Goal: Information Seeking & Learning: Learn about a topic

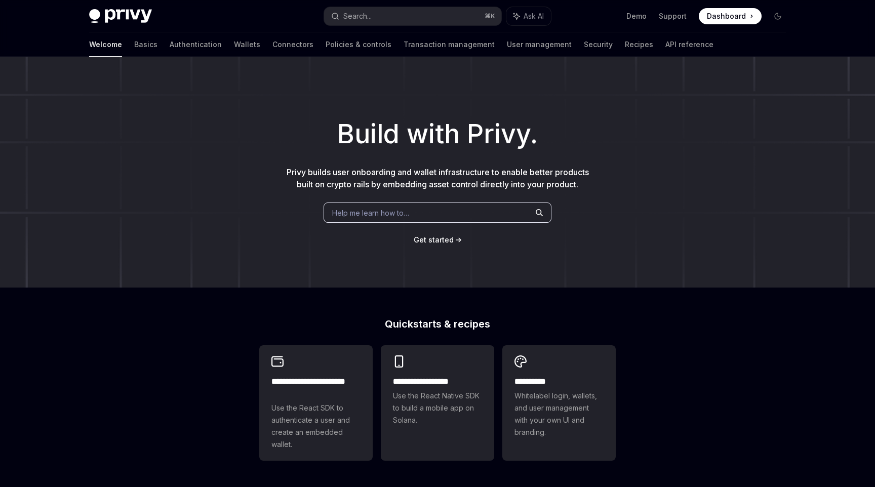
scroll to position [145, 0]
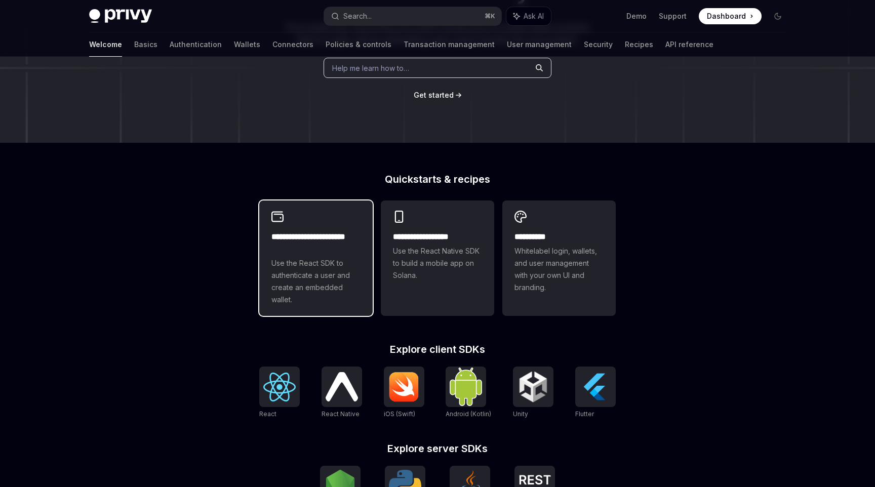
click at [339, 288] on span "Use the React SDK to authenticate a user and create an embedded wallet." at bounding box center [315, 281] width 89 height 49
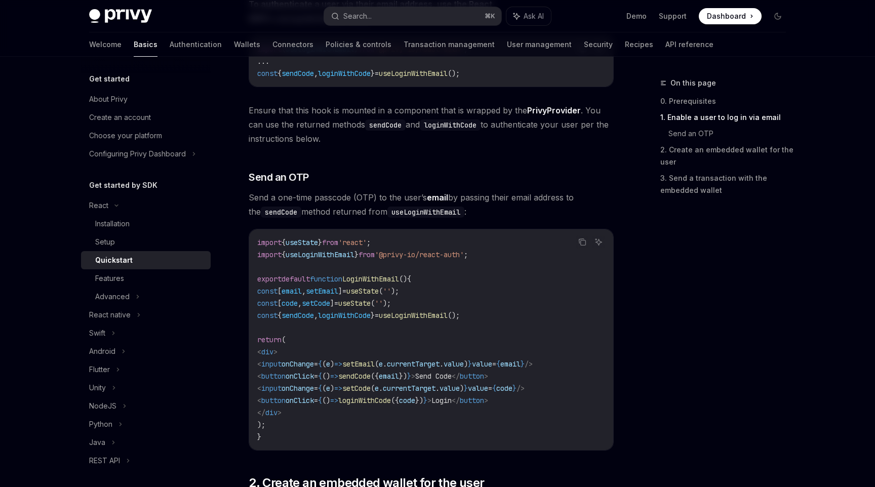
scroll to position [318, 0]
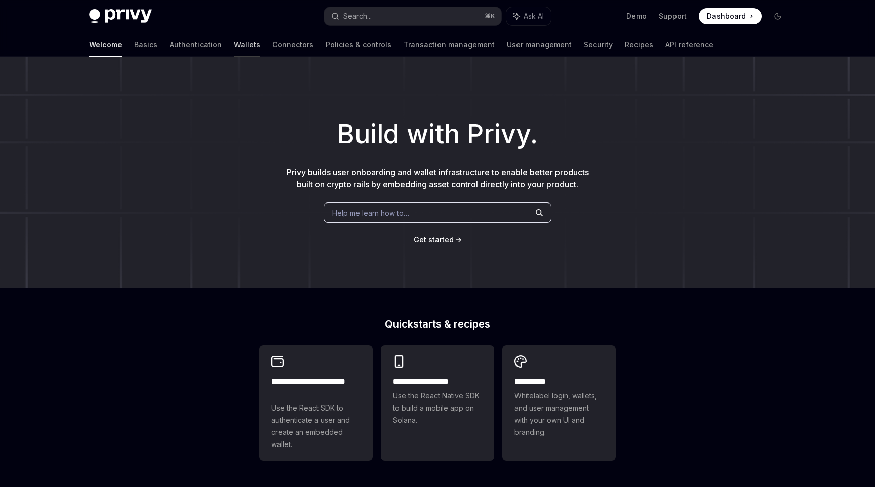
click at [234, 53] on link "Wallets" at bounding box center [247, 44] width 26 height 24
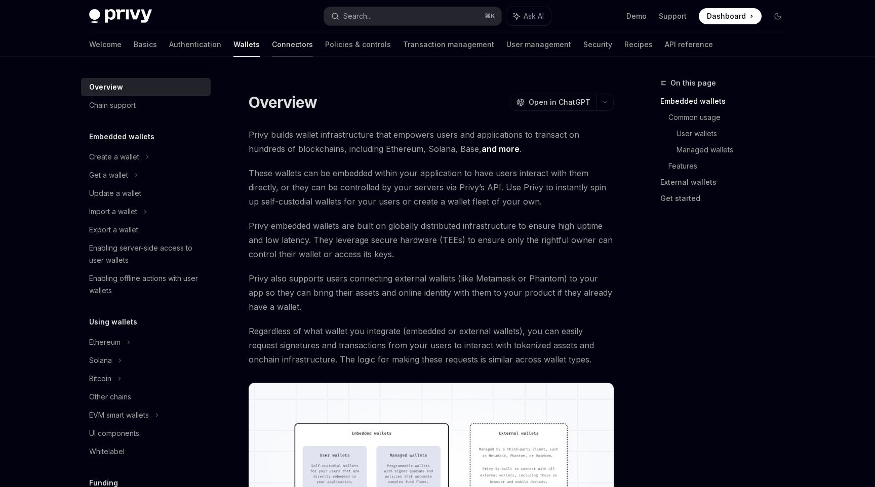
click at [272, 48] on link "Connectors" at bounding box center [292, 44] width 41 height 24
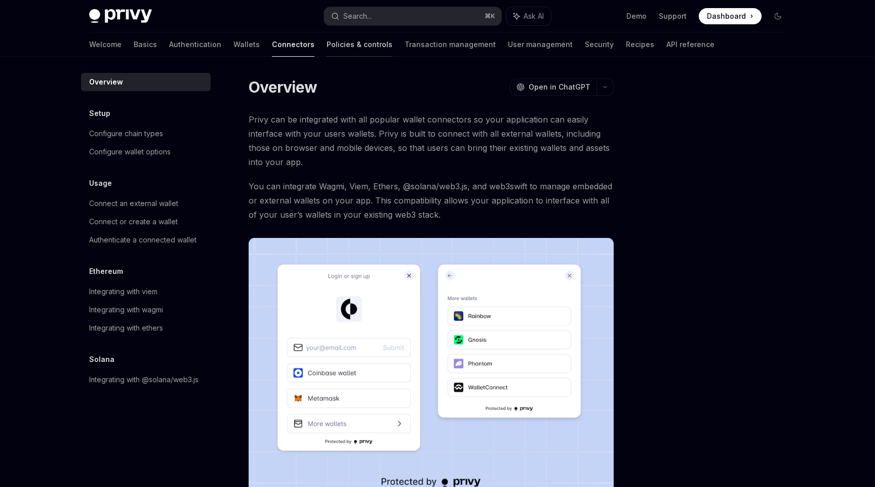
click at [327, 49] on link "Policies & controls" at bounding box center [360, 44] width 66 height 24
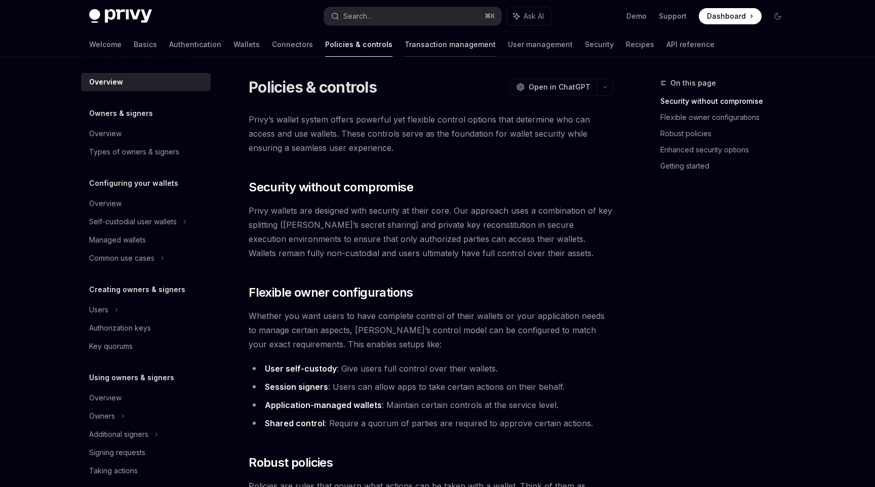
click at [405, 47] on link "Transaction management" at bounding box center [450, 44] width 91 height 24
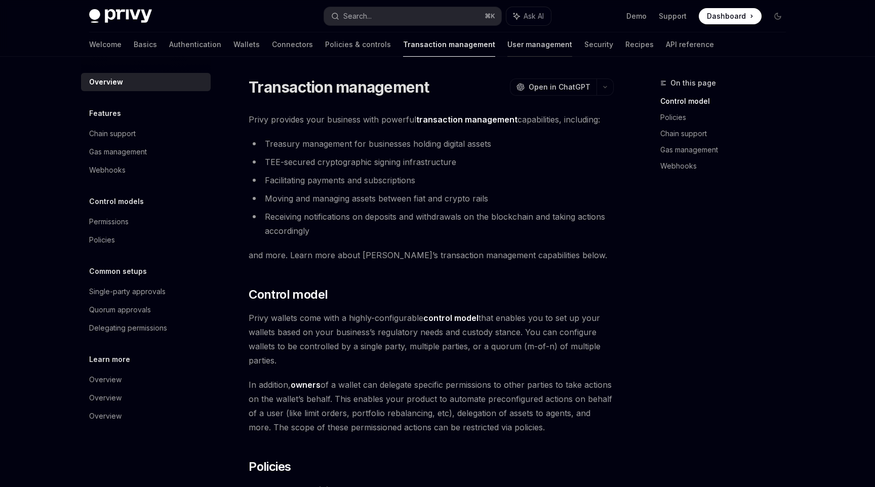
click at [507, 43] on link "User management" at bounding box center [539, 44] width 65 height 24
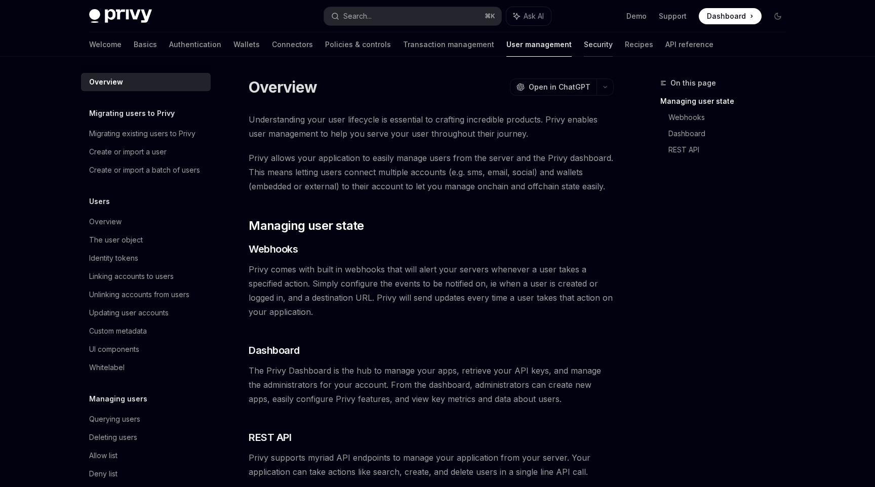
click at [584, 43] on link "Security" at bounding box center [598, 44] width 29 height 24
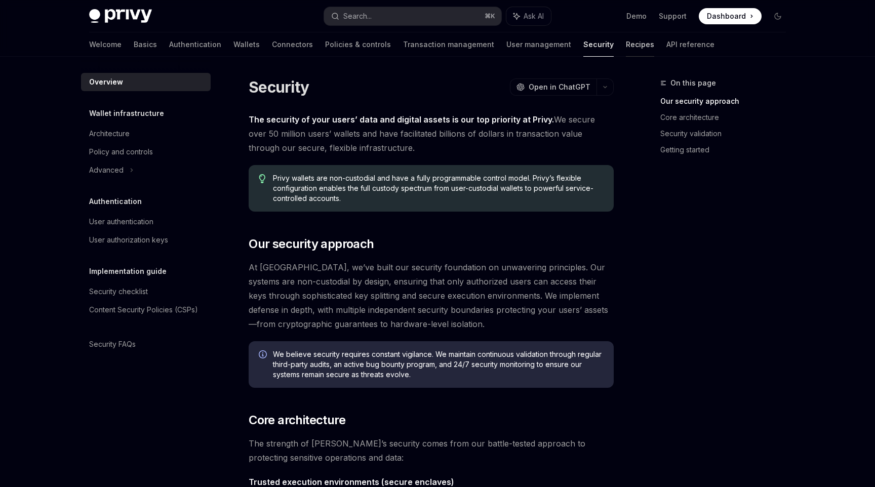
click at [626, 45] on link "Recipes" at bounding box center [640, 44] width 28 height 24
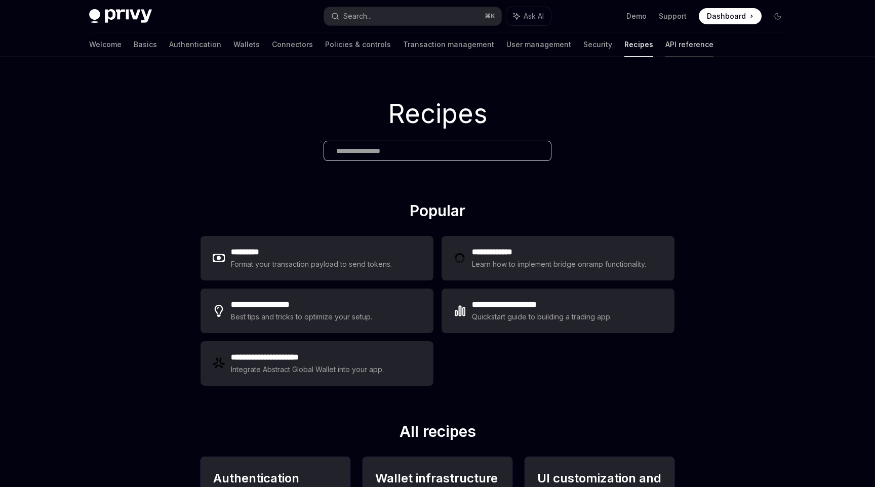
click at [665, 45] on link "API reference" at bounding box center [689, 44] width 48 height 24
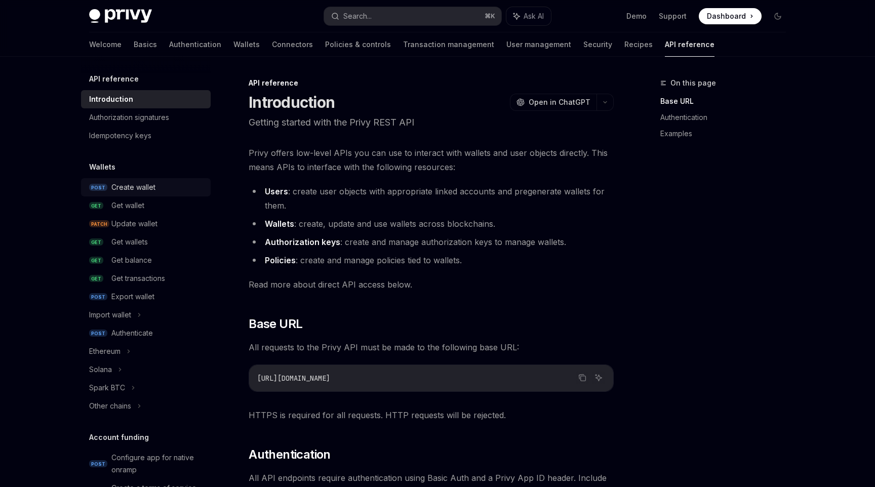
click at [143, 184] on div "Create wallet" at bounding box center [133, 187] width 44 height 12
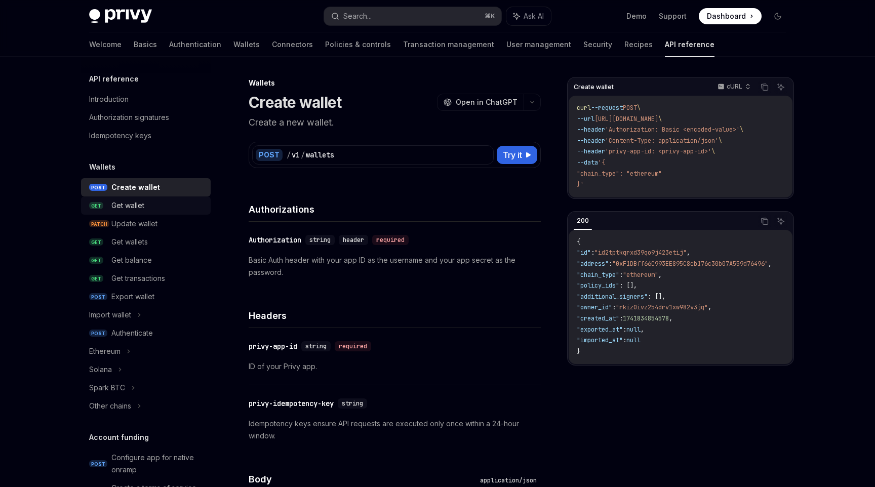
click at [146, 211] on div "Get wallet" at bounding box center [157, 206] width 93 height 12
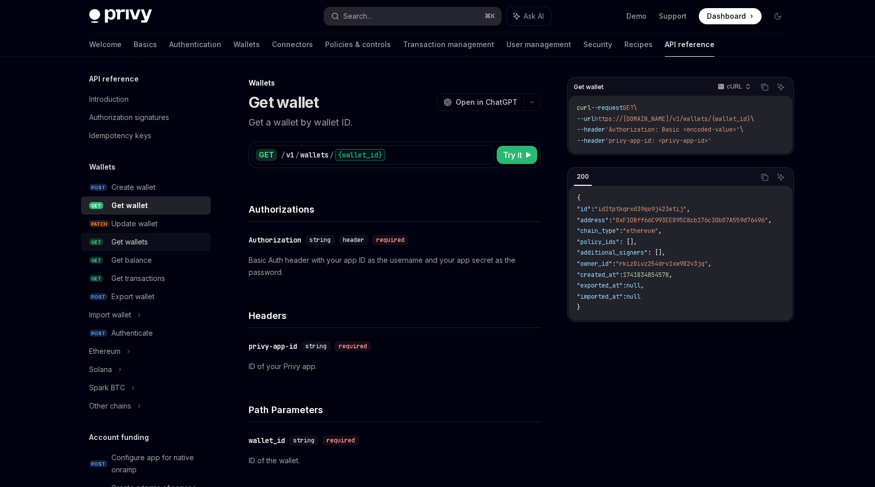
click at [152, 243] on div "Get wallets" at bounding box center [157, 242] width 93 height 12
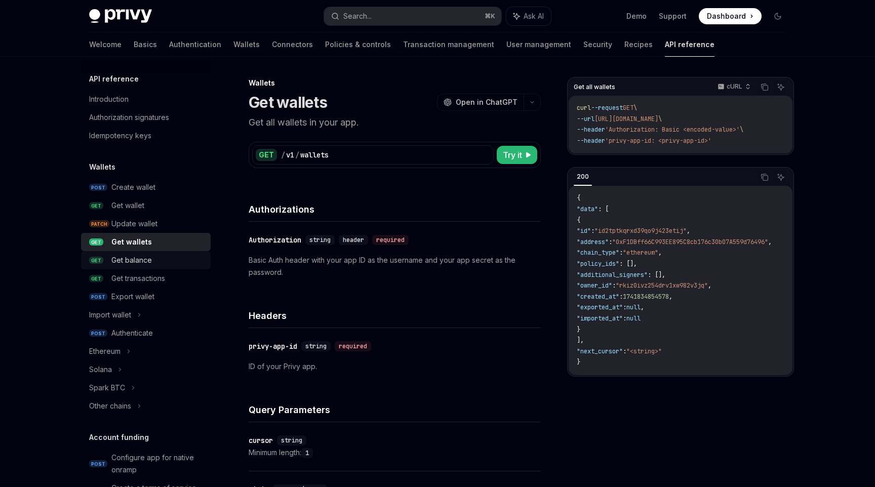
click at [149, 258] on div "Get balance" at bounding box center [131, 260] width 41 height 12
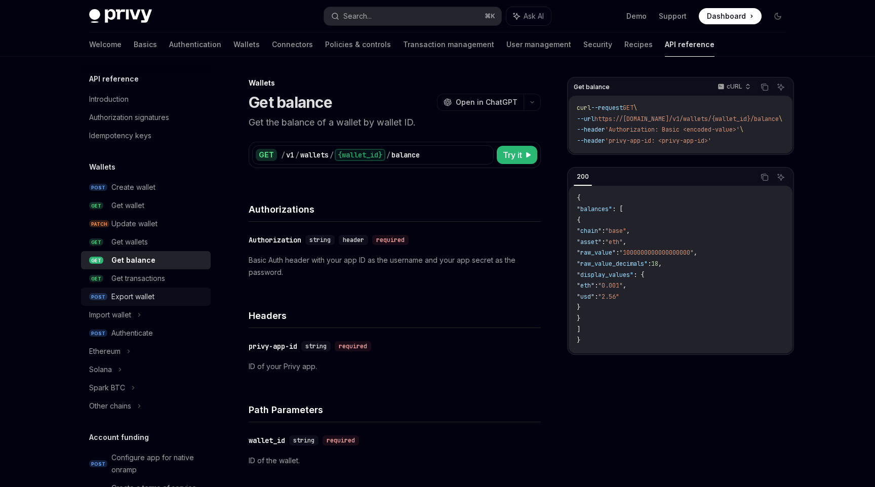
click at [145, 300] on div "Export wallet" at bounding box center [132, 297] width 43 height 12
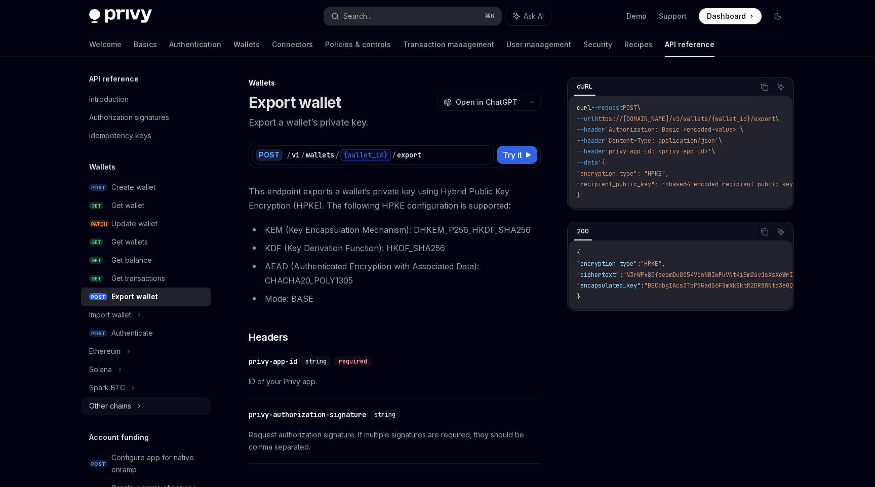
click at [136, 410] on div "Other chains" at bounding box center [146, 406] width 130 height 18
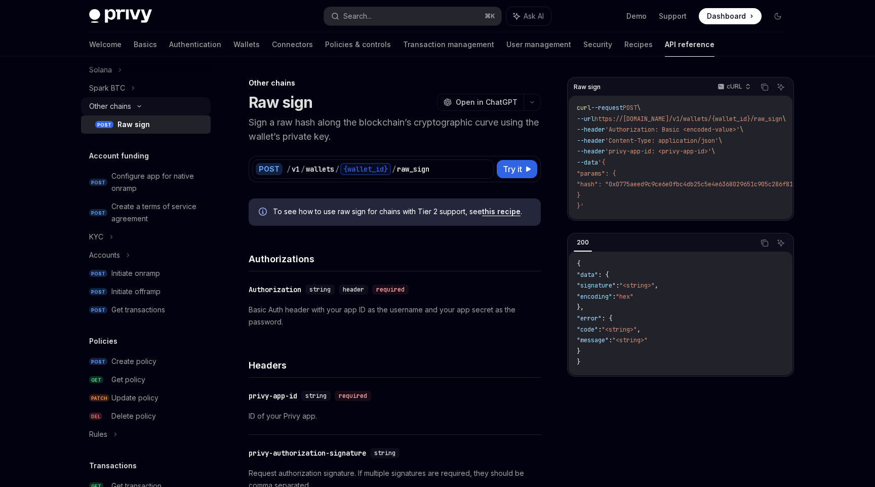
scroll to position [301, 0]
click at [152, 271] on div "Initiate onramp" at bounding box center [135, 272] width 49 height 12
type textarea "*"
